Goal: Book appointment/travel/reservation

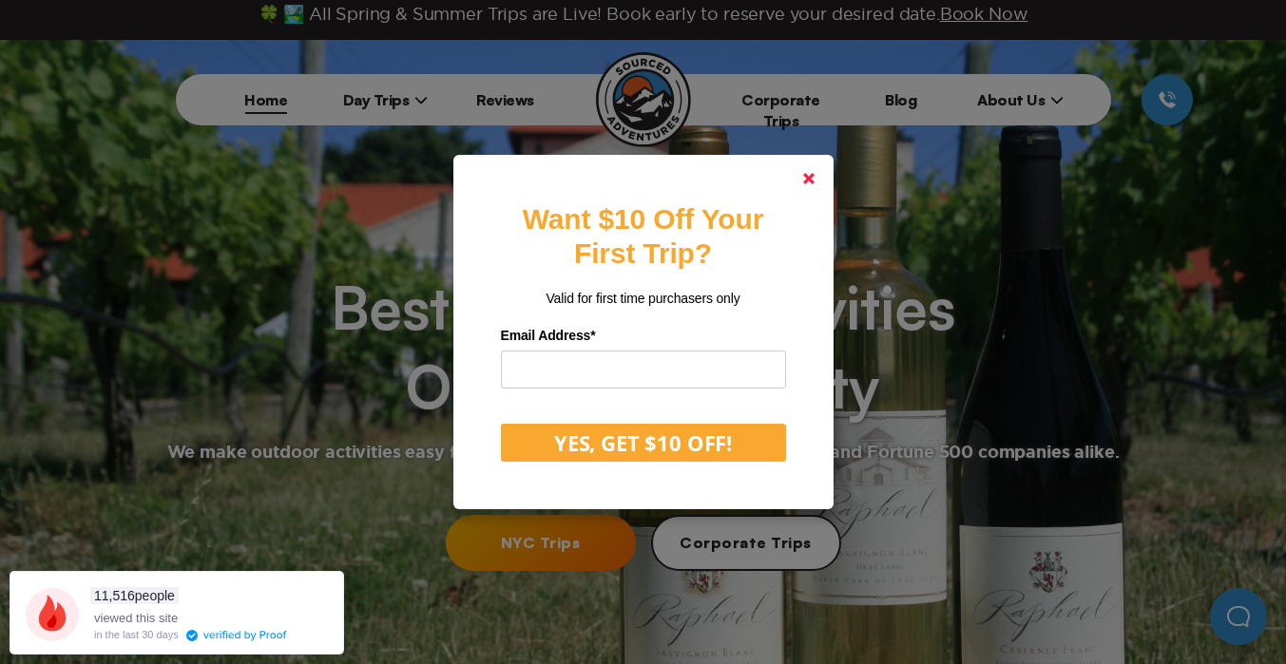
click at [806, 178] on polygon at bounding box center [808, 178] width 11 height 11
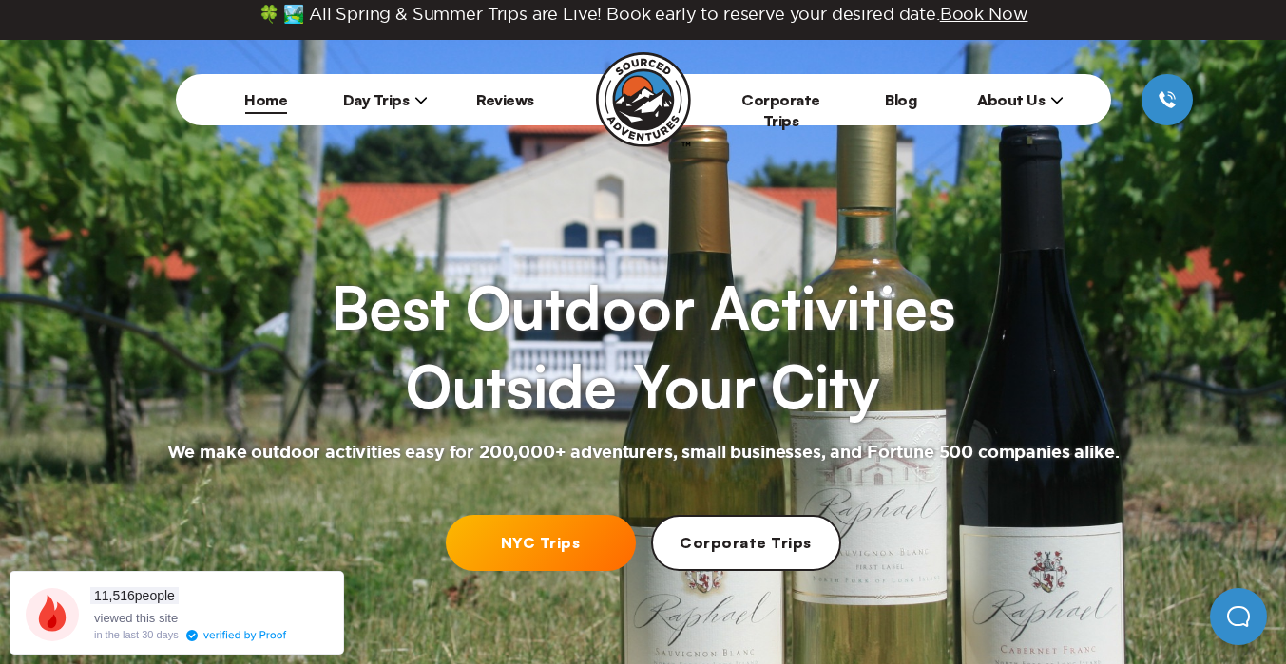
click at [507, 547] on link "NYC Trips" at bounding box center [541, 543] width 190 height 56
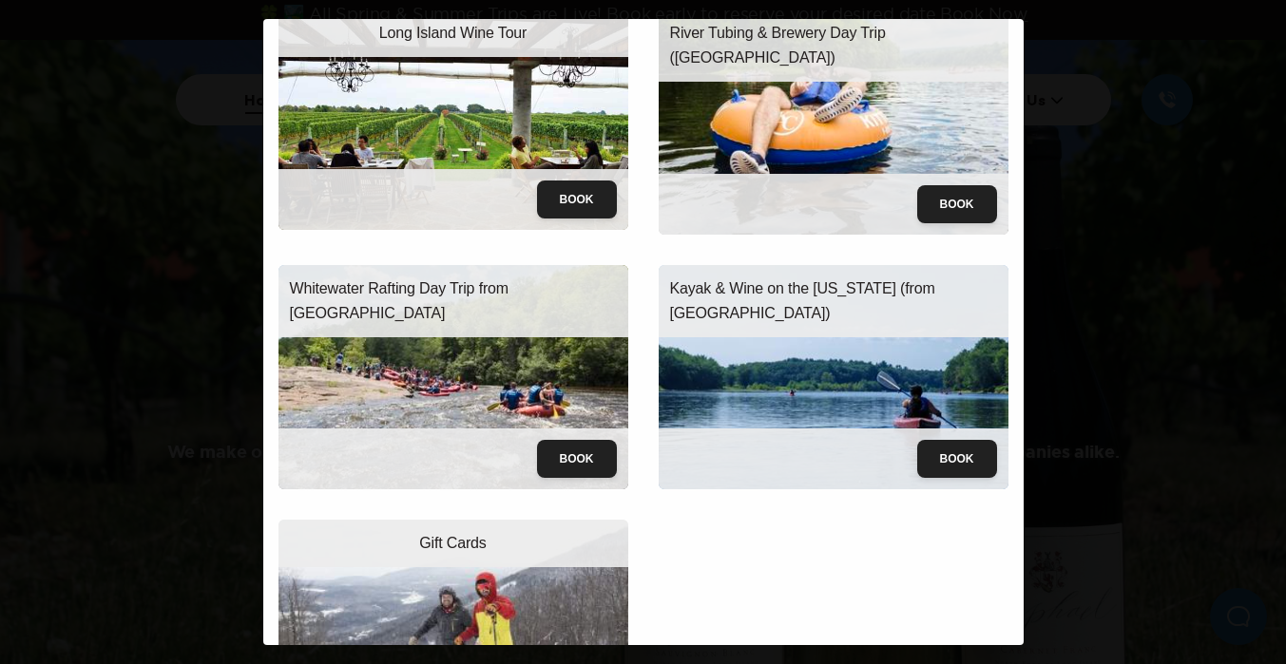
scroll to position [44, 0]
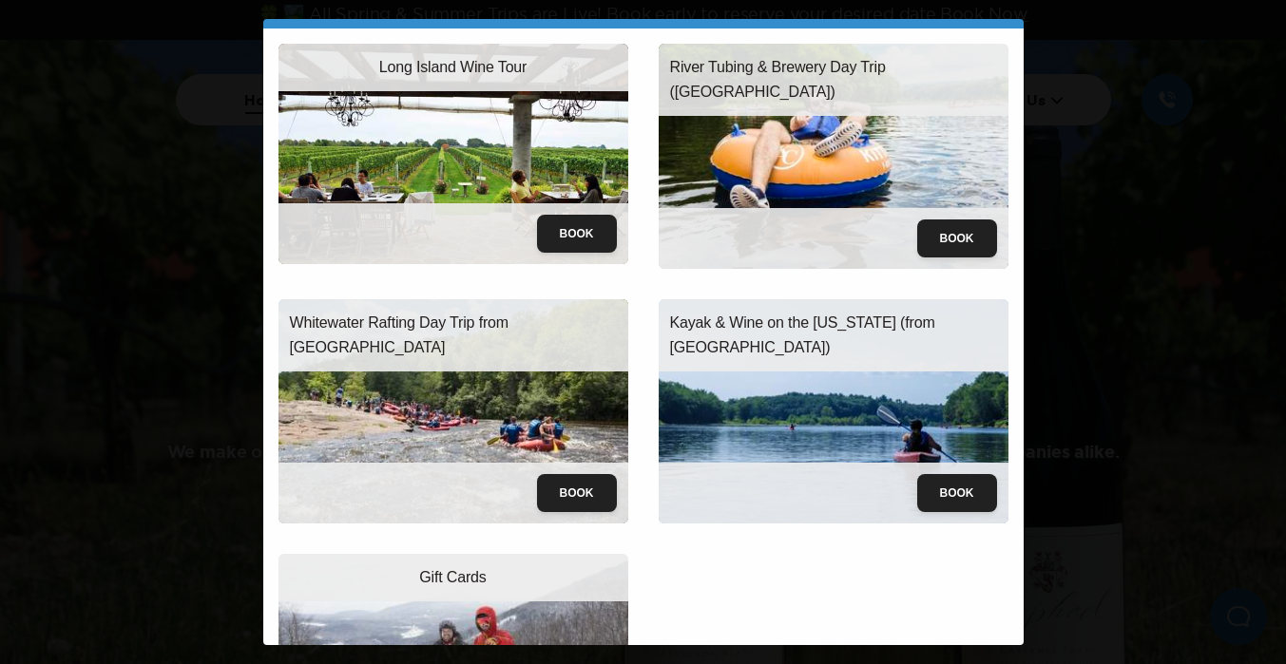
click at [487, 488] on div "Book" at bounding box center [453, 493] width 350 height 61
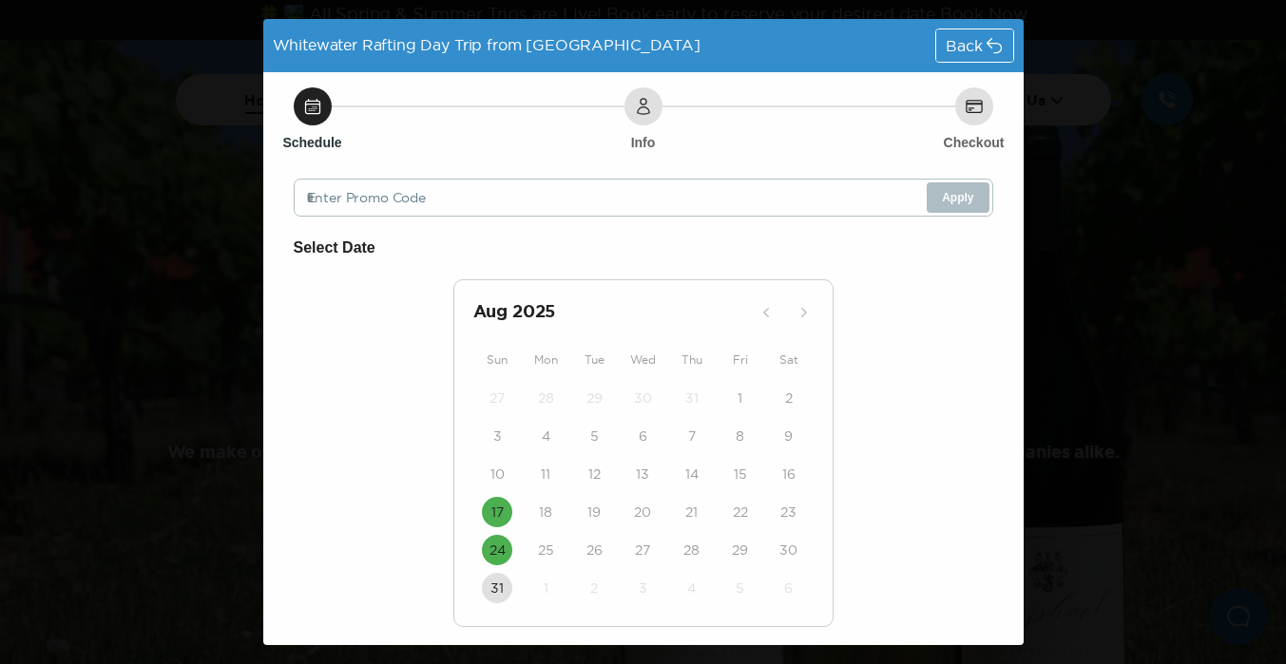
click at [964, 32] on div "Back" at bounding box center [974, 45] width 76 height 32
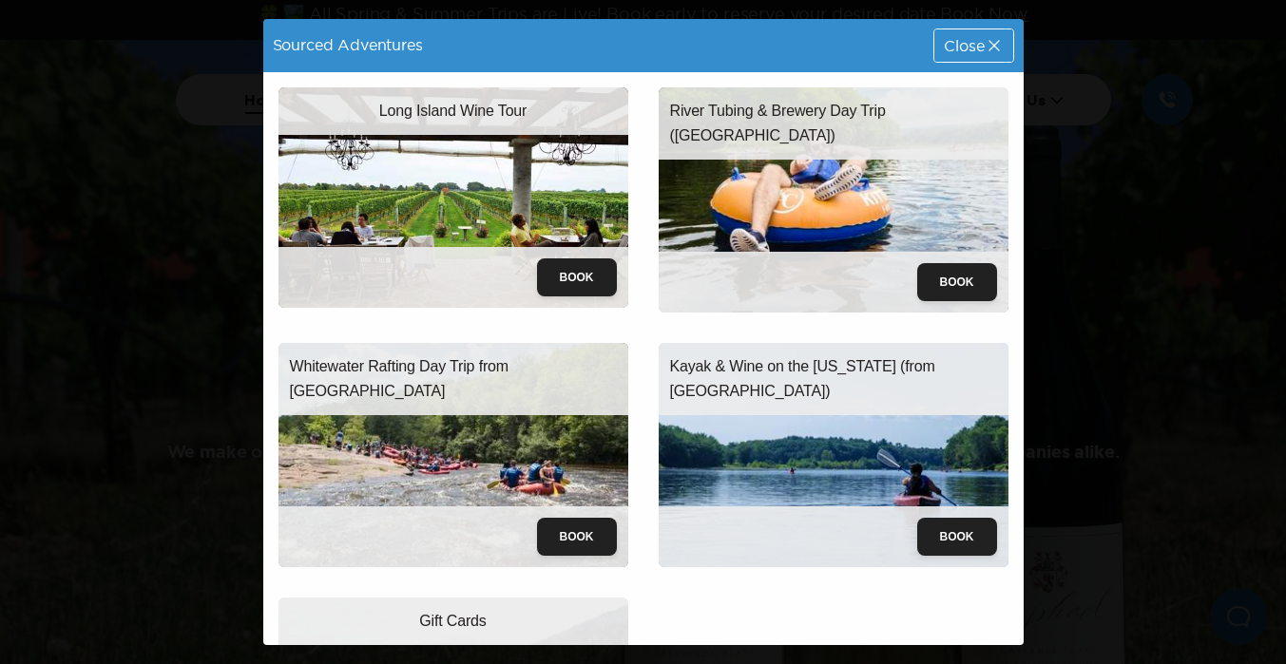
click at [978, 50] on span "Close" at bounding box center [964, 45] width 40 height 15
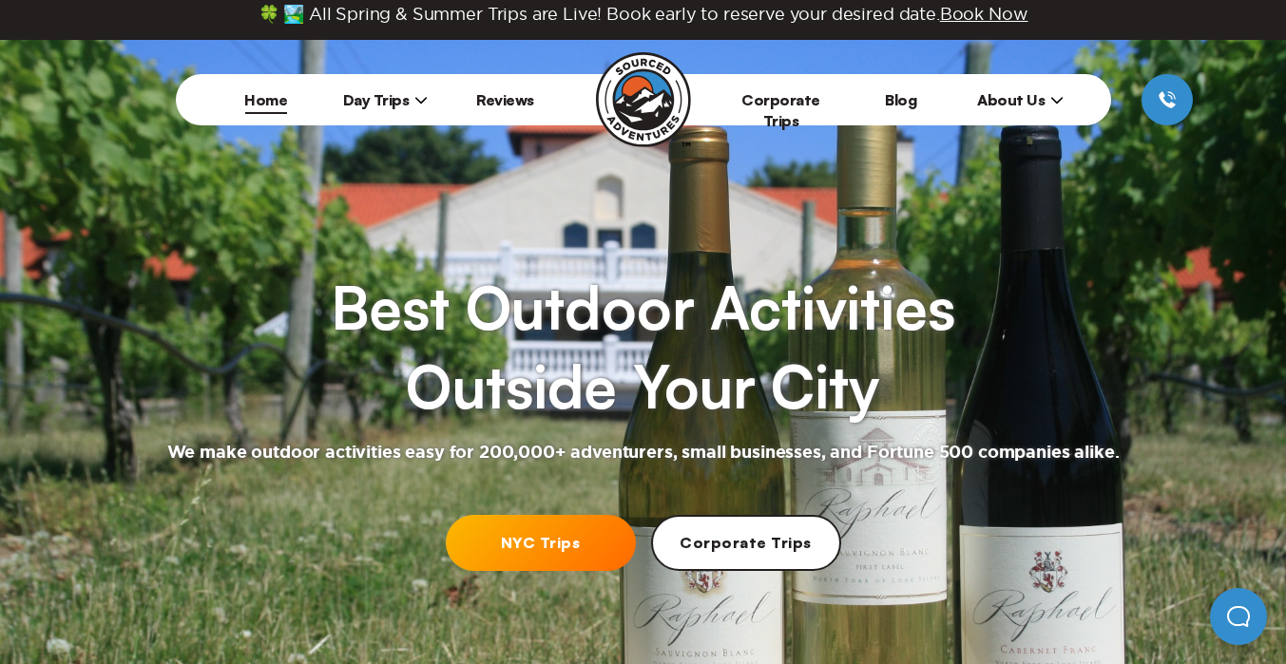
click at [403, 100] on span "Day Trips" at bounding box center [386, 99] width 86 height 19
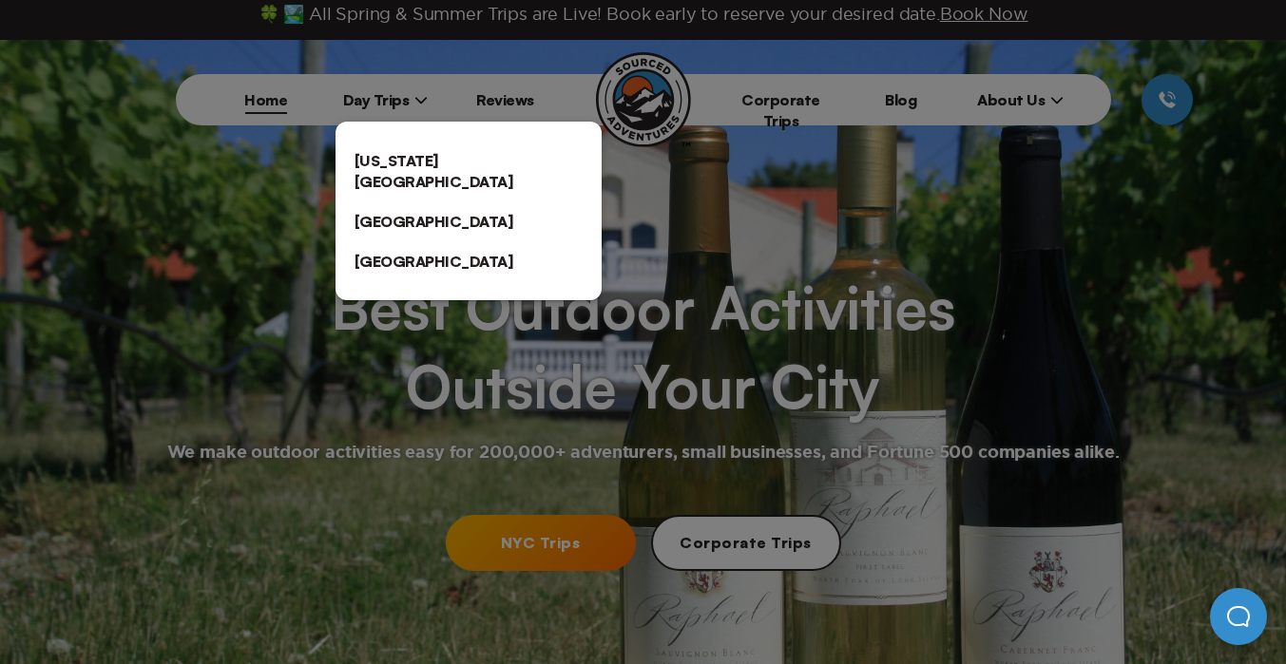
click at [400, 155] on link "[US_STATE][GEOGRAPHIC_DATA]" at bounding box center [469, 171] width 266 height 61
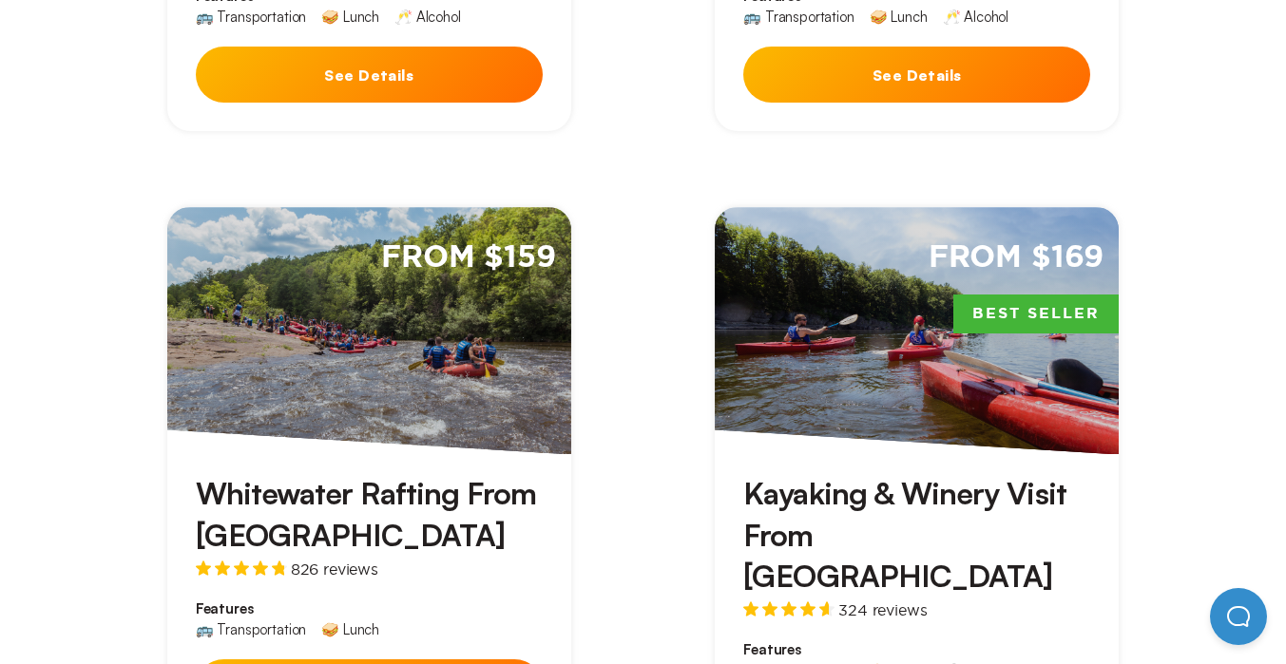
scroll to position [1146, 0]
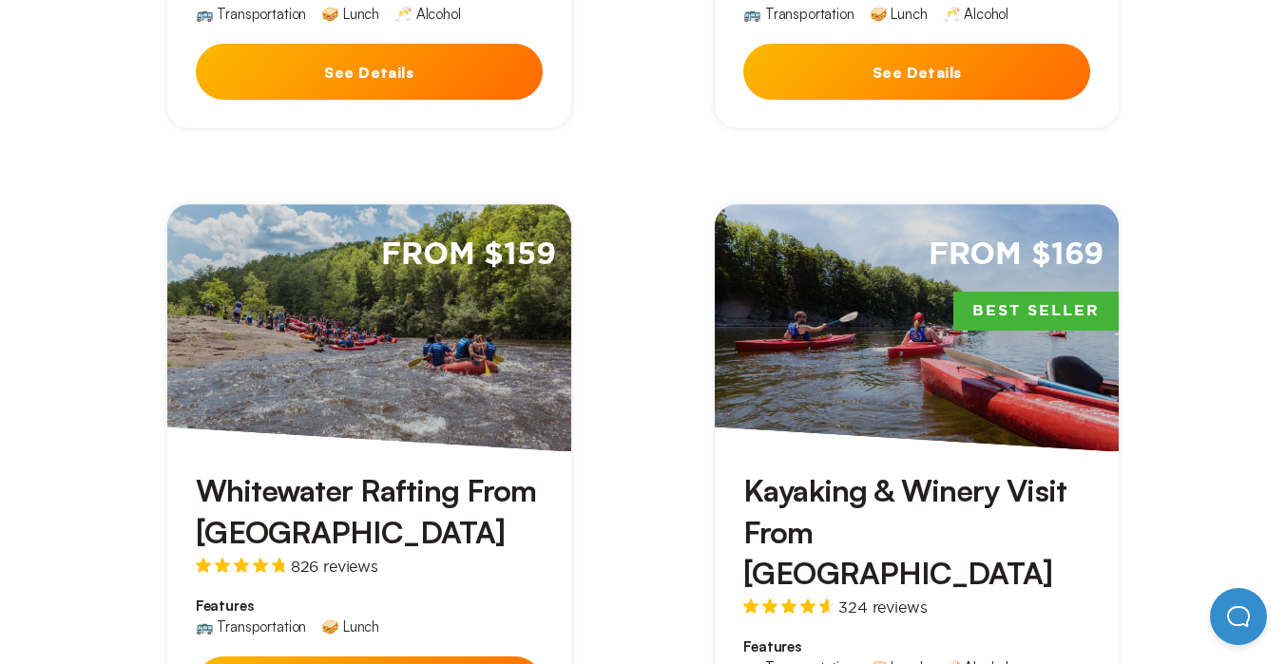
click at [406, 451] on div "Whitewater Rafting From [GEOGRAPHIC_DATA] 826 reviews Features 🚌 Transportation…" at bounding box center [369, 596] width 404 height 290
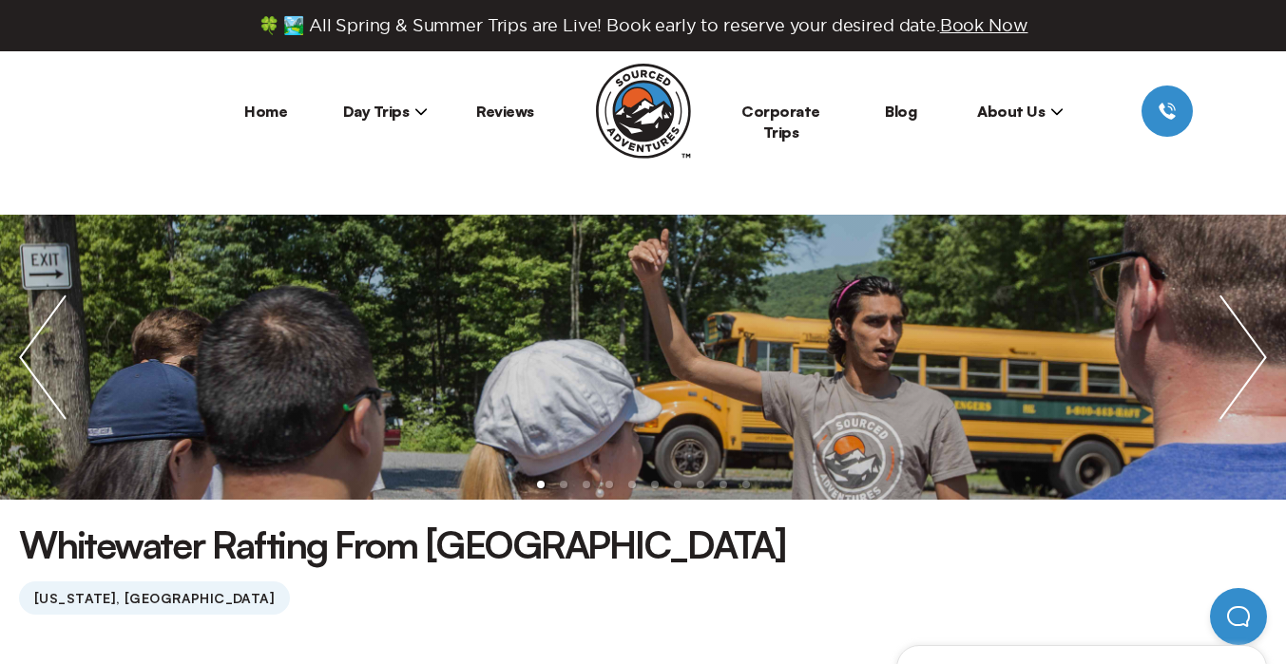
click at [398, 424] on ul at bounding box center [643, 357] width 1286 height 285
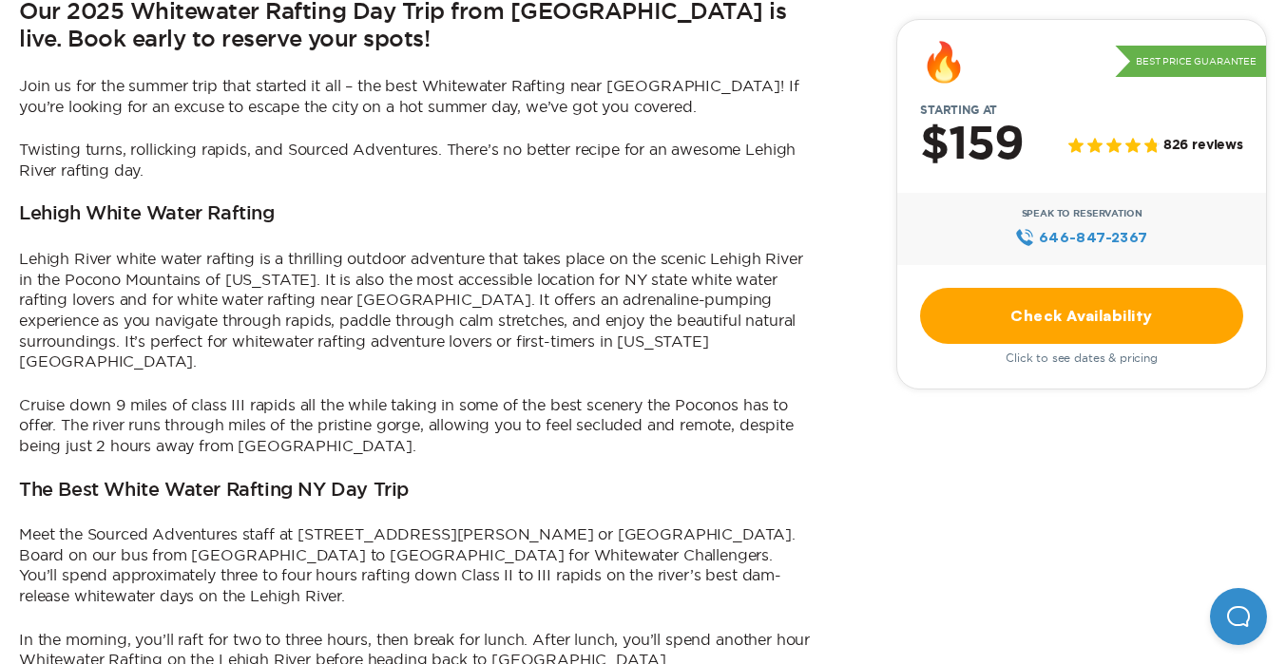
scroll to position [1113, 0]
click at [209, 217] on h3 "Lehigh White Water Rafting" at bounding box center [147, 213] width 256 height 23
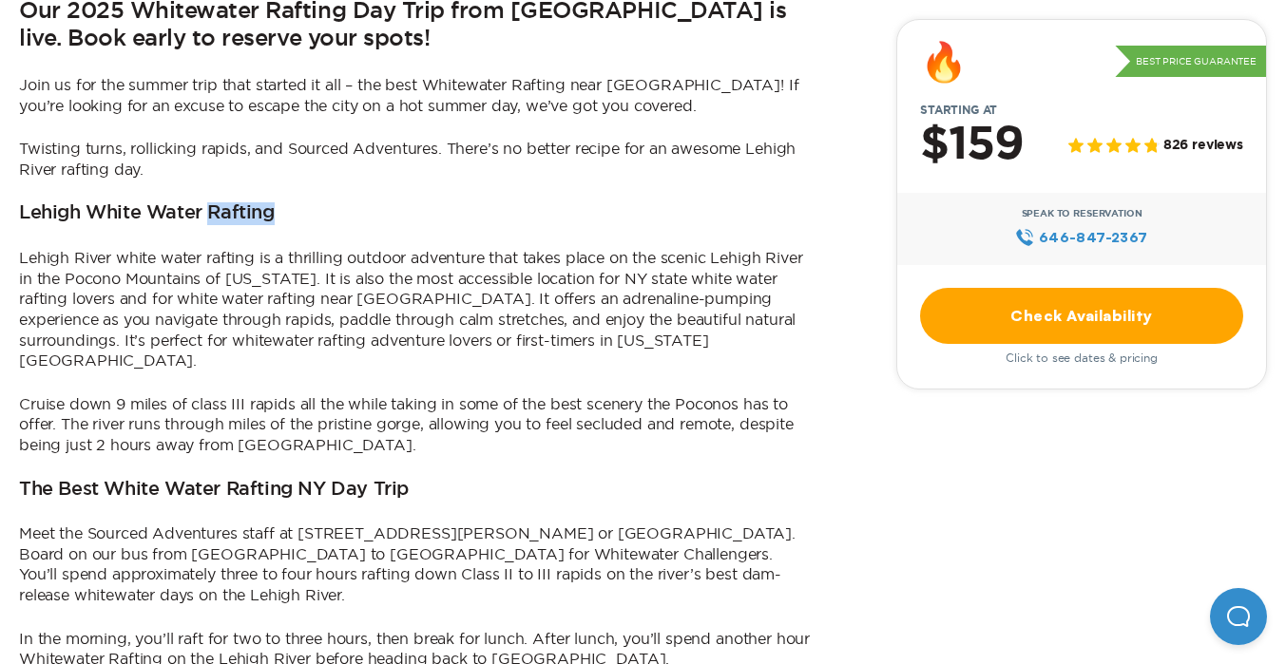
click at [209, 217] on h3 "Lehigh White Water Rafting" at bounding box center [147, 213] width 256 height 23
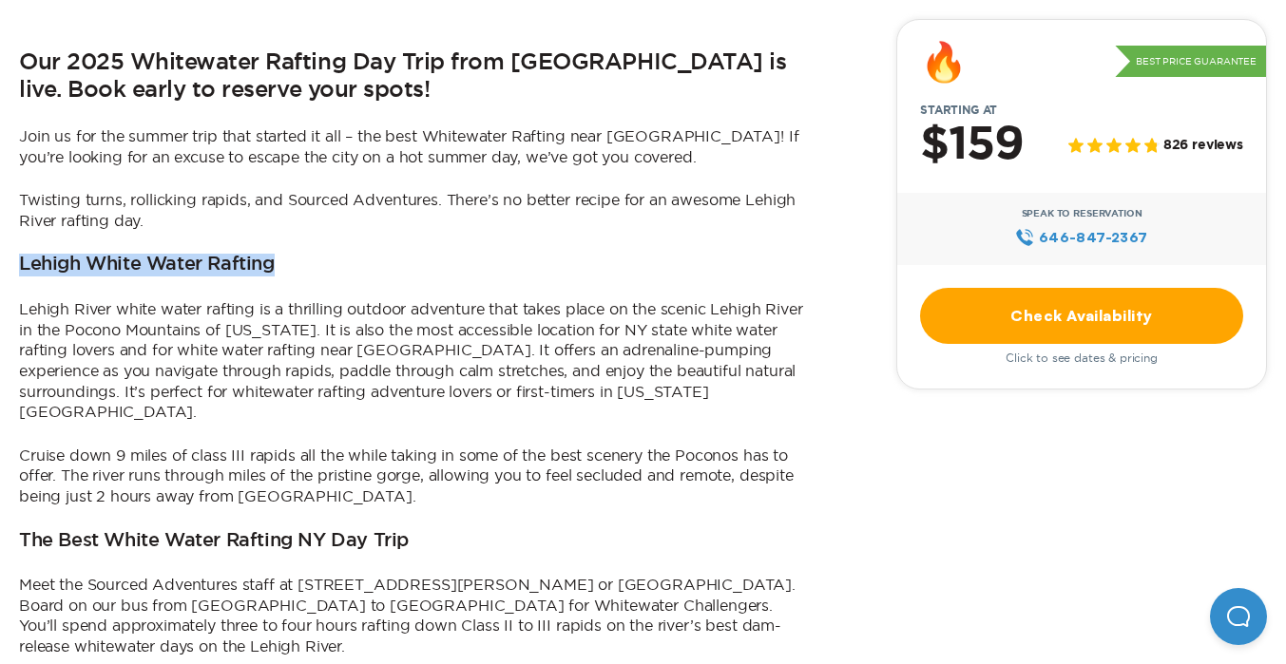
scroll to position [1062, 0]
